Goal: Task Accomplishment & Management: Complete application form

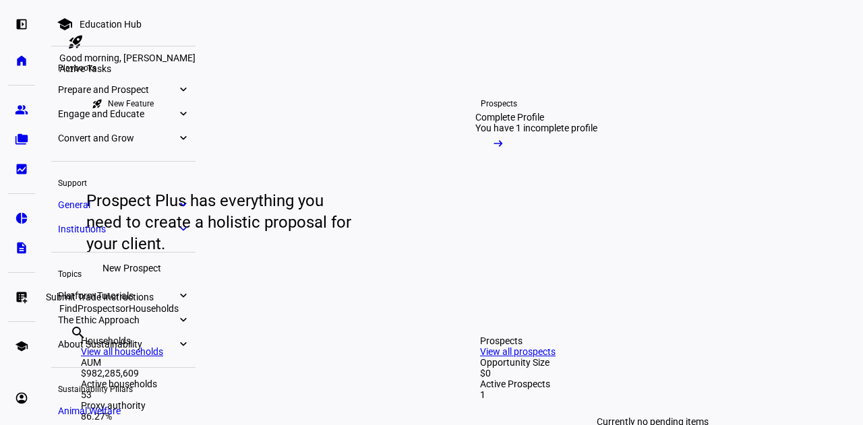
click at [20, 300] on eth-mat-symbol "list_alt_add" at bounding box center [21, 297] width 13 height 13
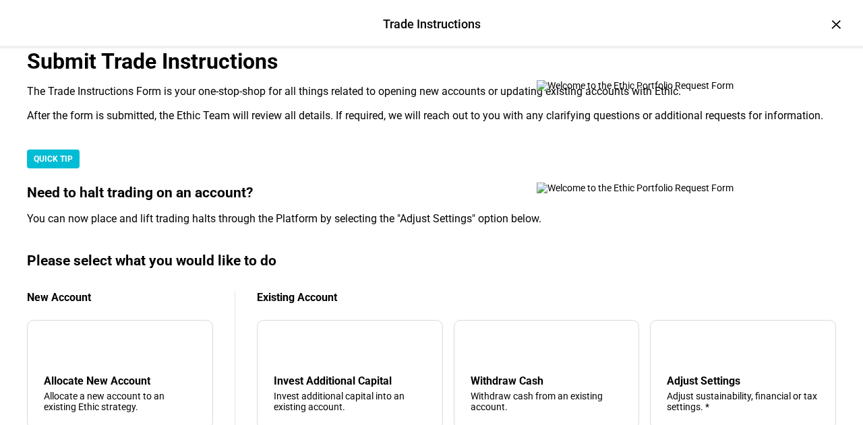
click at [291, 123] on div "After the form is submitted, the Ethic Team will review all details. If require…" at bounding box center [431, 115] width 809 height 13
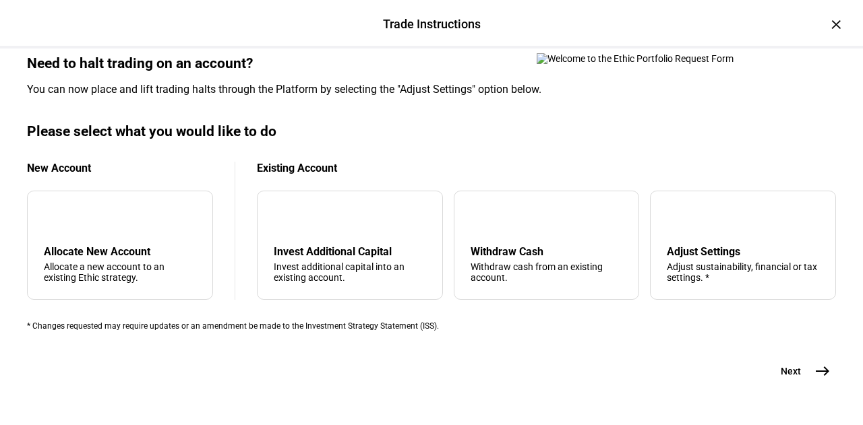
scroll to position [485, 0]
click at [291, 245] on div "Invest Additional Capital" at bounding box center [350, 251] width 152 height 13
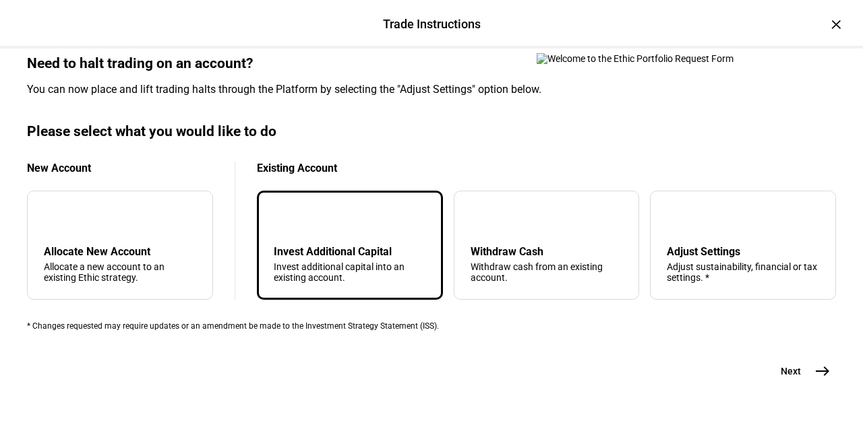
click at [293, 210] on mat-icon "arrow_downward" at bounding box center [284, 218] width 16 height 16
click at [426, 370] on div "Next east" at bounding box center [431, 371] width 809 height 27
click at [799, 358] on button "Next east" at bounding box center [799, 371] width 71 height 27
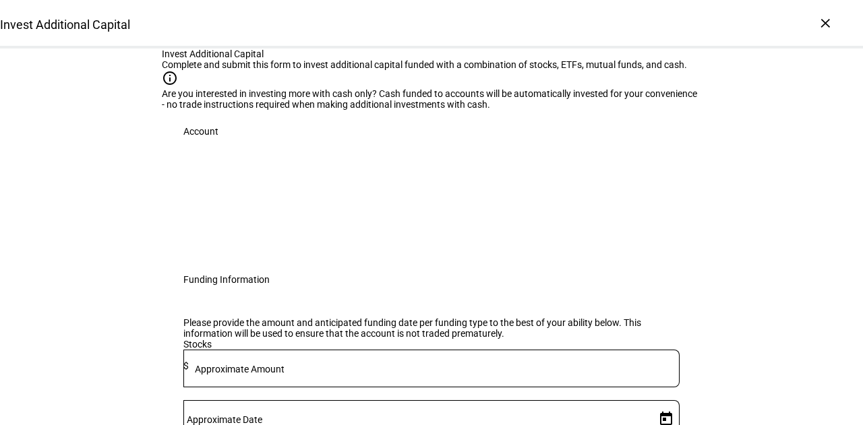
click at [369, 70] on div "Complete and submit this form to invest additional capital funded with a combin…" at bounding box center [431, 64] width 539 height 11
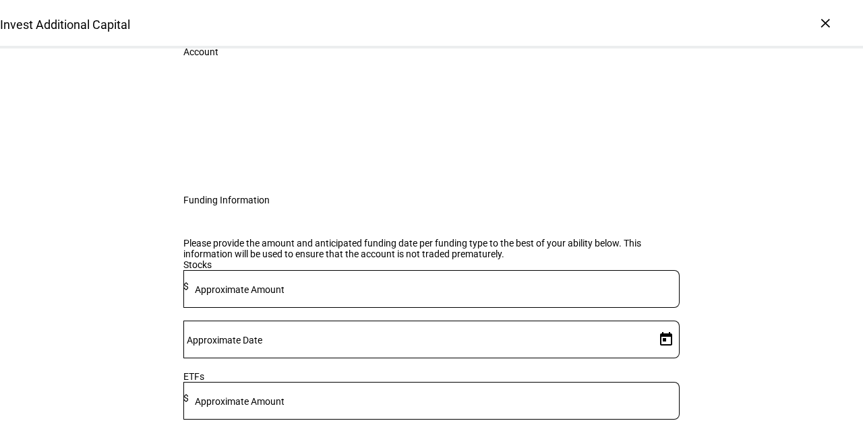
scroll to position [81, 0]
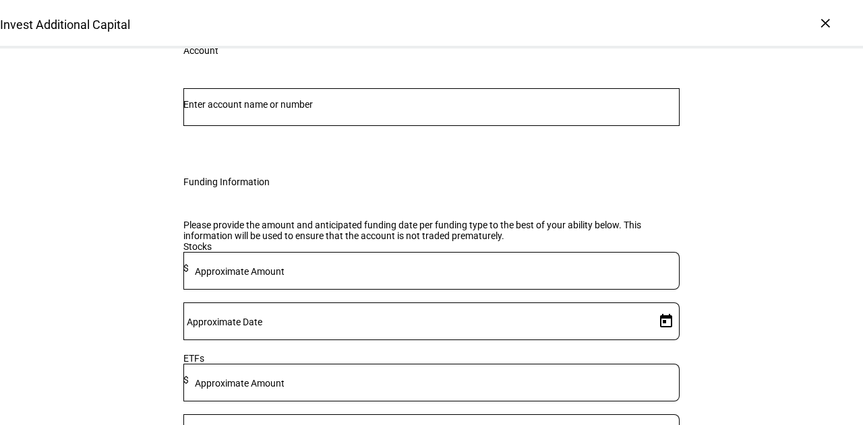
click at [252, 160] on div "Account" at bounding box center [431, 116] width 539 height 88
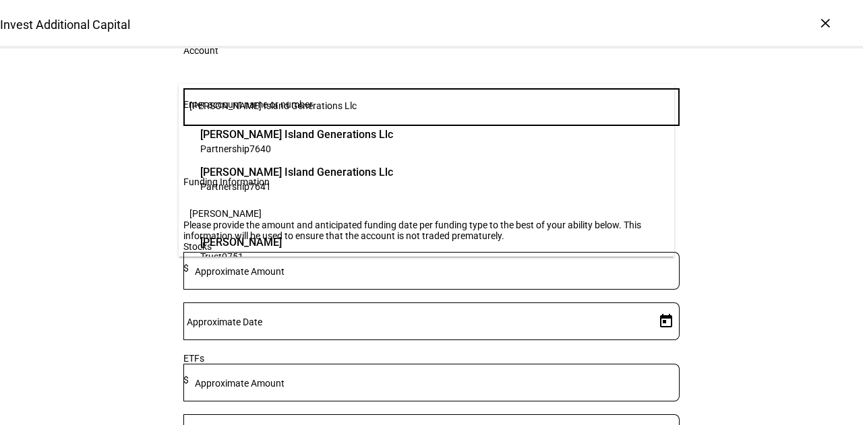
click at [255, 110] on input "Number" at bounding box center [431, 104] width 496 height 11
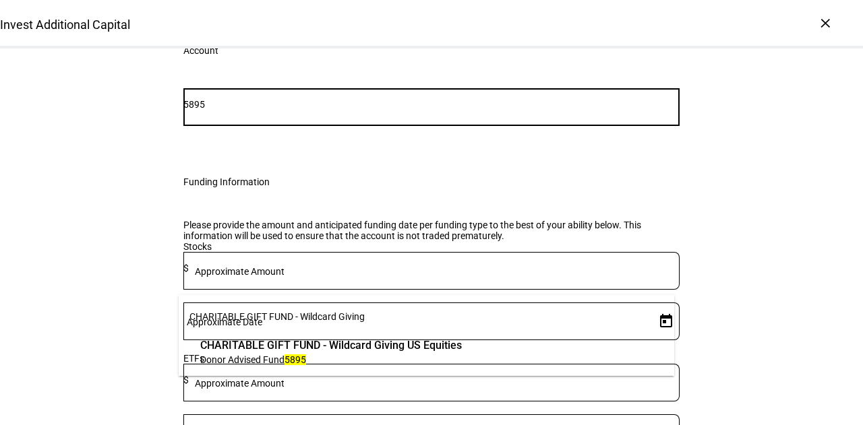
type input "5895"
click at [284, 338] on span "CHARITABLE GIFT FUND - Wildcard Giving US Equities" at bounding box center [331, 346] width 262 height 16
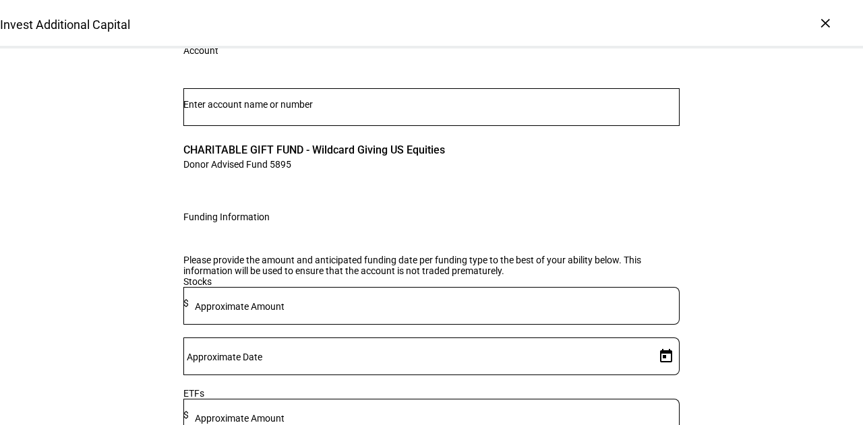
click at [271, 195] on div "CHARITABLE GIFT FUND - Wildcard Giving US Equities Donor Advised Fund 5895 clea…" at bounding box center [431, 133] width 539 height 123
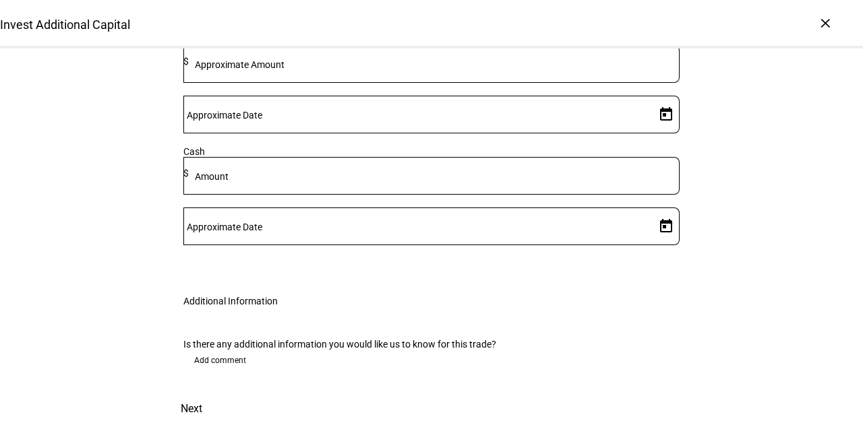
scroll to position [614, 0]
